Goal: Task Accomplishment & Management: Use online tool/utility

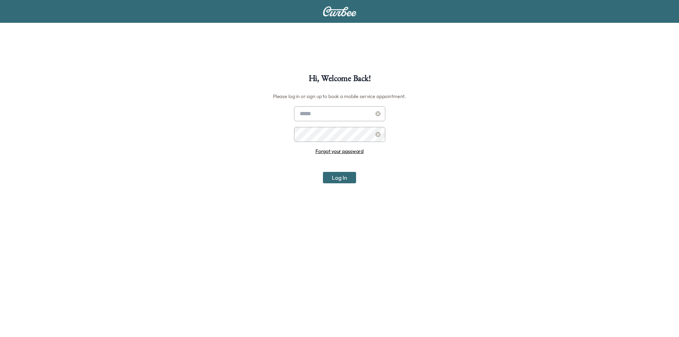
type input "**********"
click at [337, 171] on div "**********" at bounding box center [339, 144] width 91 height 77
click at [335, 175] on button "Log In" at bounding box center [339, 177] width 33 height 11
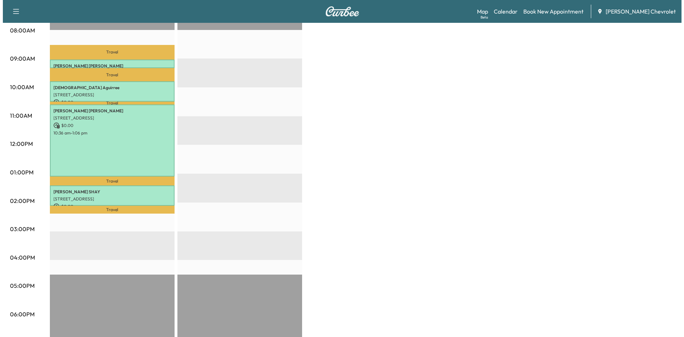
scroll to position [214, 0]
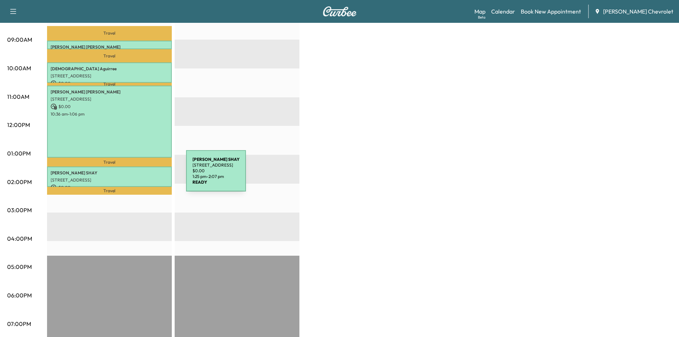
click at [133, 177] on p "[STREET_ADDRESS]" at bounding box center [110, 180] width 118 height 6
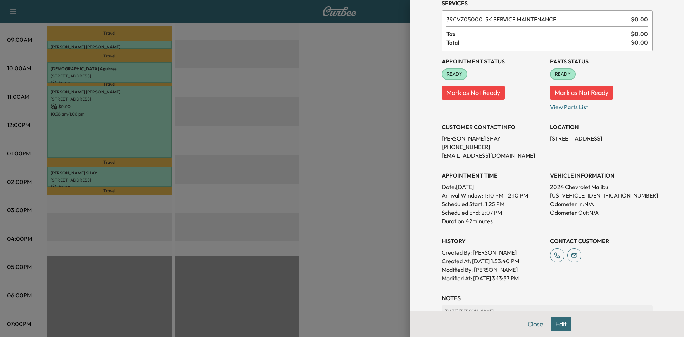
scroll to position [31, 0]
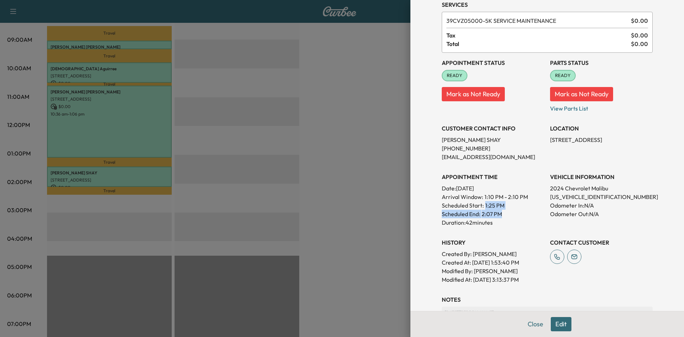
drag, startPoint x: 498, startPoint y: 215, endPoint x: 479, endPoint y: 207, distance: 21.1
click at [479, 207] on div "APPOINTMENT TIME Date: [DATE] Arrival Window: 1:10 PM - 2:10 PM Scheduled Start…" at bounding box center [493, 197] width 103 height 60
click at [498, 201] on p "1:25 PM" at bounding box center [495, 205] width 19 height 9
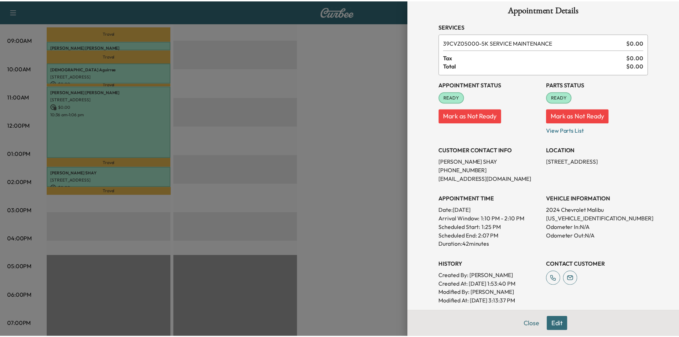
scroll to position [0, 0]
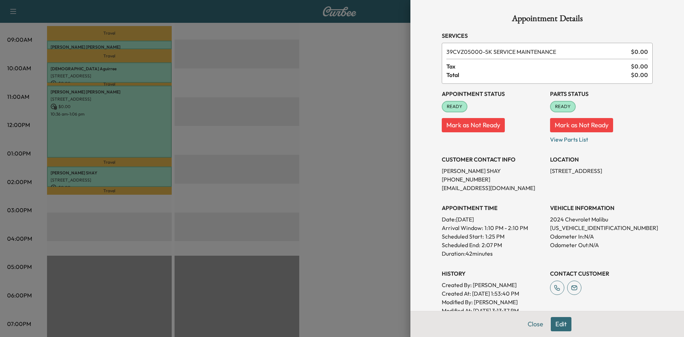
click at [389, 156] on div at bounding box center [342, 168] width 684 height 337
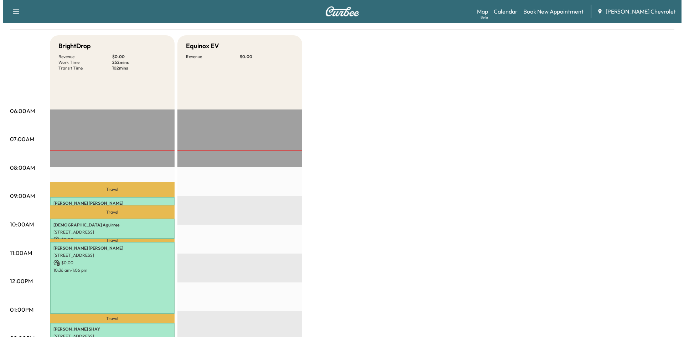
scroll to position [36, 0]
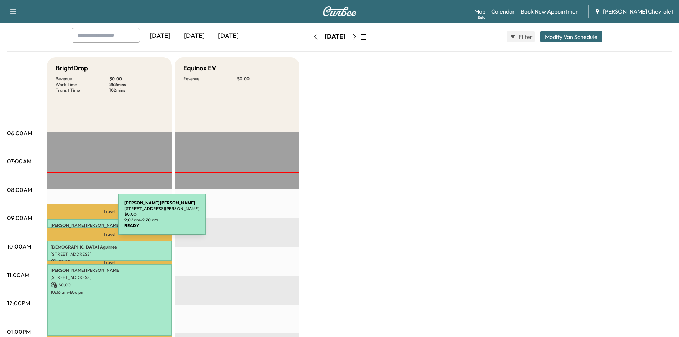
click at [63, 219] on div "[PERSON_NAME] [STREET_ADDRESS][PERSON_NAME] $ 0.00 9:02 am - 9:20 am" at bounding box center [109, 223] width 125 height 9
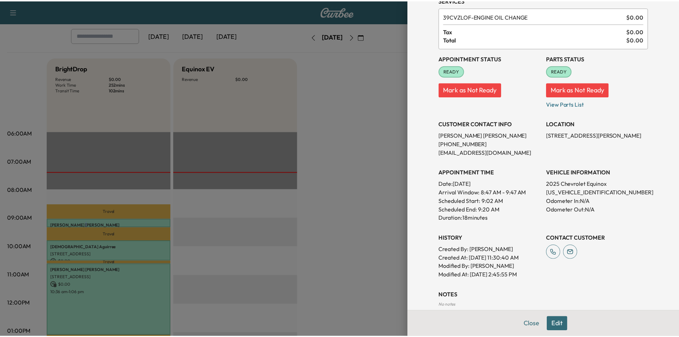
scroll to position [71, 0]
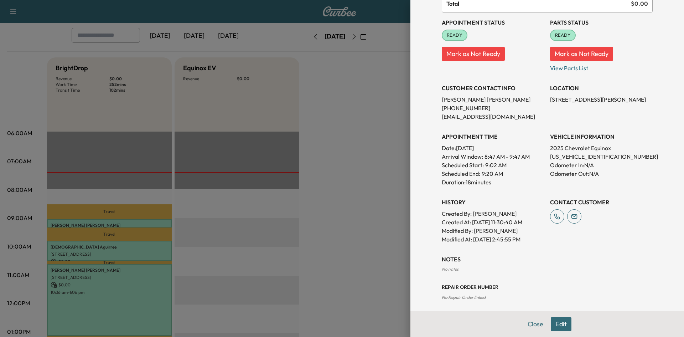
click at [351, 139] on div at bounding box center [342, 168] width 684 height 337
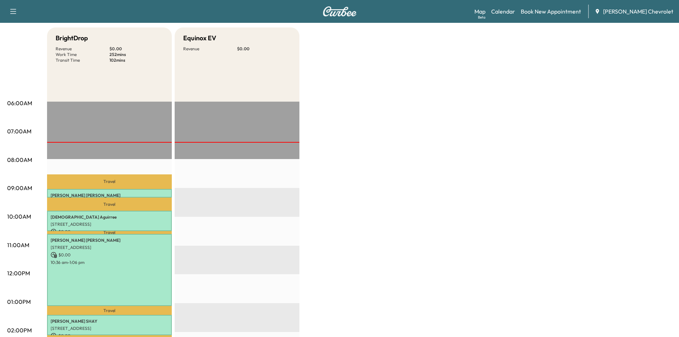
scroll to position [107, 0]
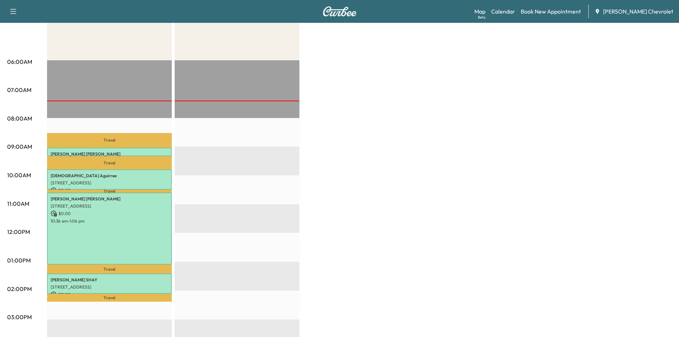
click at [86, 270] on p "Travel" at bounding box center [109, 269] width 125 height 9
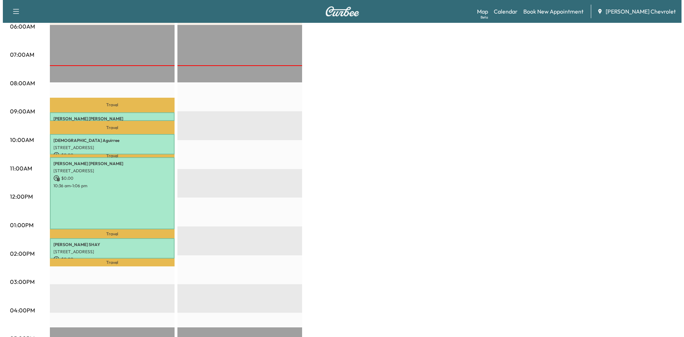
scroll to position [143, 0]
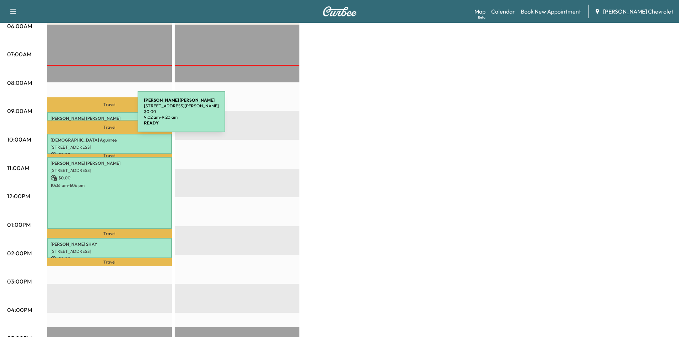
click at [84, 116] on p "[PERSON_NAME]" at bounding box center [110, 119] width 118 height 6
